Goal: Navigation & Orientation: Find specific page/section

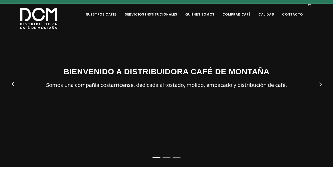
scroll to position [53, 0]
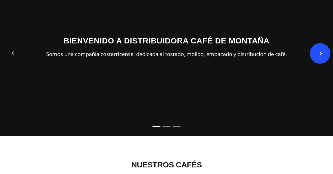
click at [321, 53] on button "Next" at bounding box center [319, 53] width 21 height 21
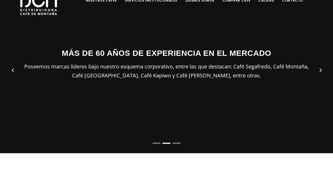
scroll to position [26, 0]
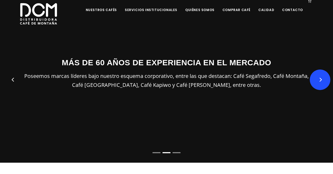
click at [319, 80] on button "Next" at bounding box center [319, 80] width 21 height 21
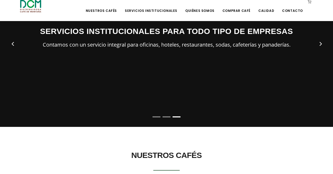
scroll to position [53, 0]
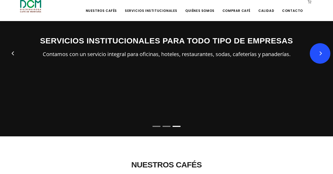
click at [318, 51] on button "Next" at bounding box center [319, 53] width 21 height 21
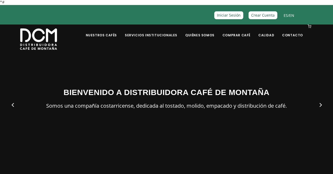
scroll to position [0, 0]
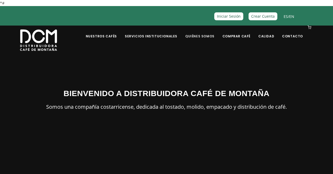
click at [210, 35] on link "Quiénes Somos" at bounding box center [200, 32] width 36 height 12
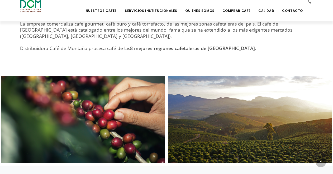
scroll to position [264, 0]
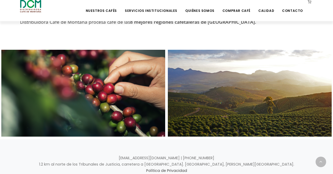
click at [110, 87] on div at bounding box center [83, 93] width 164 height 87
drag, startPoint x: 109, startPoint y: 83, endPoint x: 93, endPoint y: 86, distance: 16.1
click at [93, 86] on div at bounding box center [83, 93] width 164 height 87
click at [265, 78] on div at bounding box center [250, 93] width 164 height 87
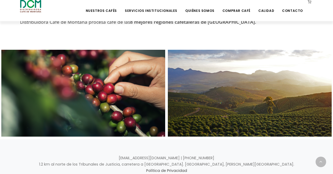
click at [194, 71] on div at bounding box center [250, 93] width 164 height 87
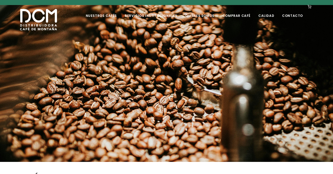
scroll to position [0, 0]
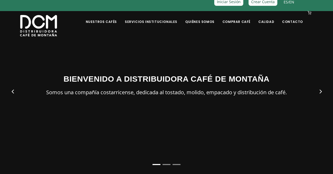
scroll to position [26, 0]
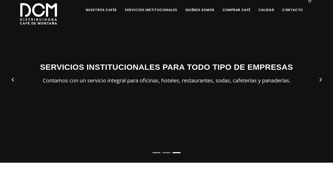
click at [154, 152] on li "Page dot 1" at bounding box center [156, 152] width 8 height 1
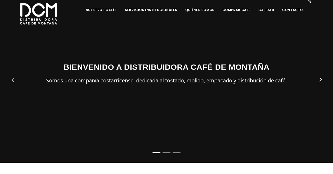
click at [166, 152] on div at bounding box center [166, 76] width 333 height 174
click at [165, 153] on li "Page dot 2" at bounding box center [166, 152] width 8 height 1
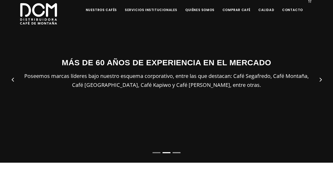
click at [178, 152] on li "Page dot 3" at bounding box center [176, 152] width 8 height 1
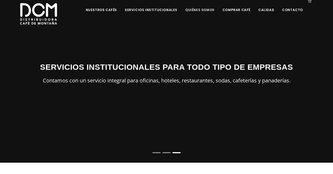
click at [200, 9] on link "Quiénes Somos" at bounding box center [200, 6] width 36 height 12
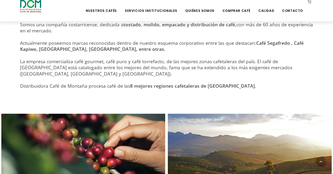
scroll to position [237, 0]
